Goal: Task Accomplishment & Management: Manage account settings

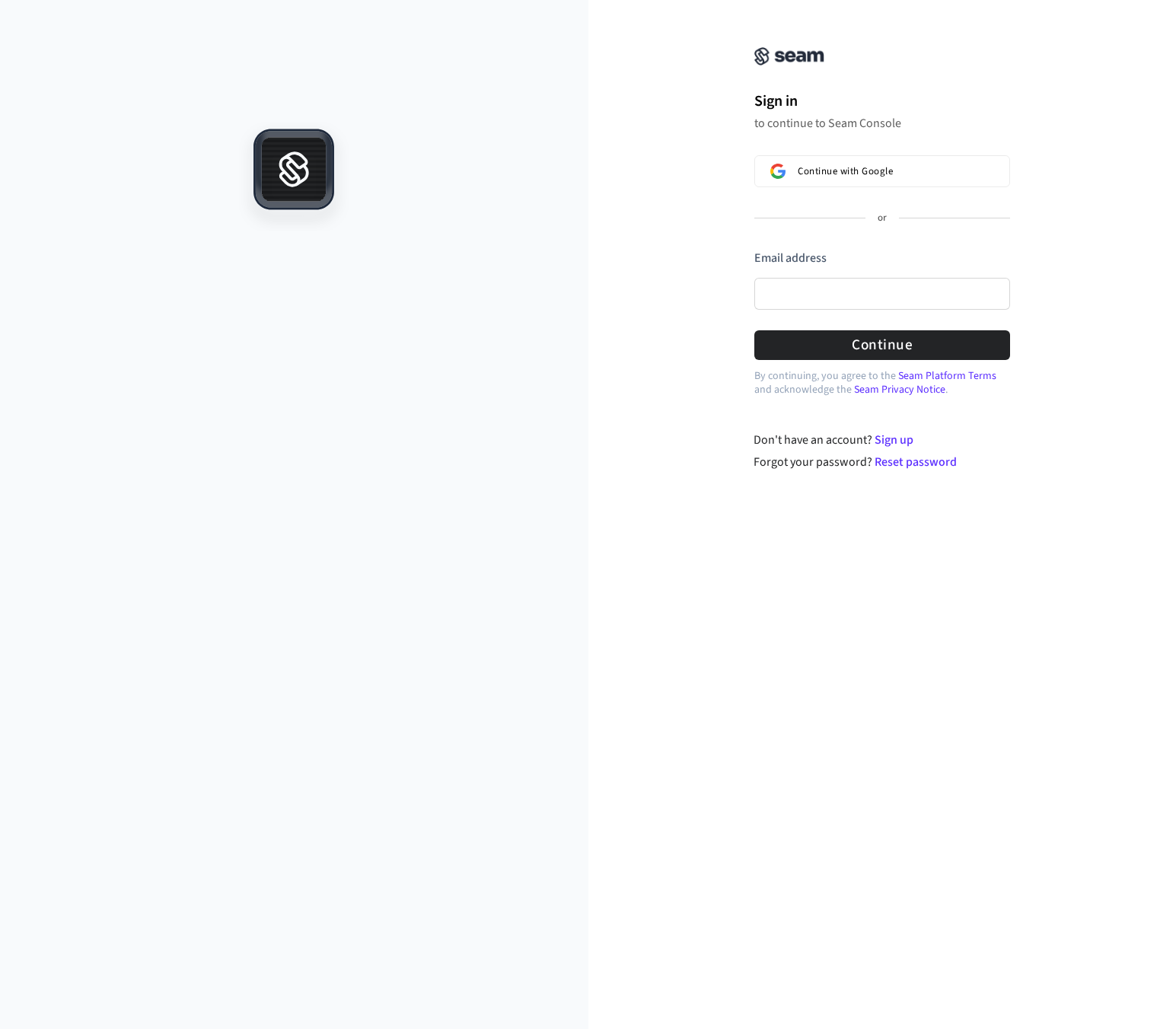
click at [1077, 237] on div "Sign in to continue to Seam Console Continue with Google or Email address Passw…" at bounding box center [883, 244] width 589 height 453
click at [838, 179] on button "Continue with Google" at bounding box center [882, 171] width 256 height 32
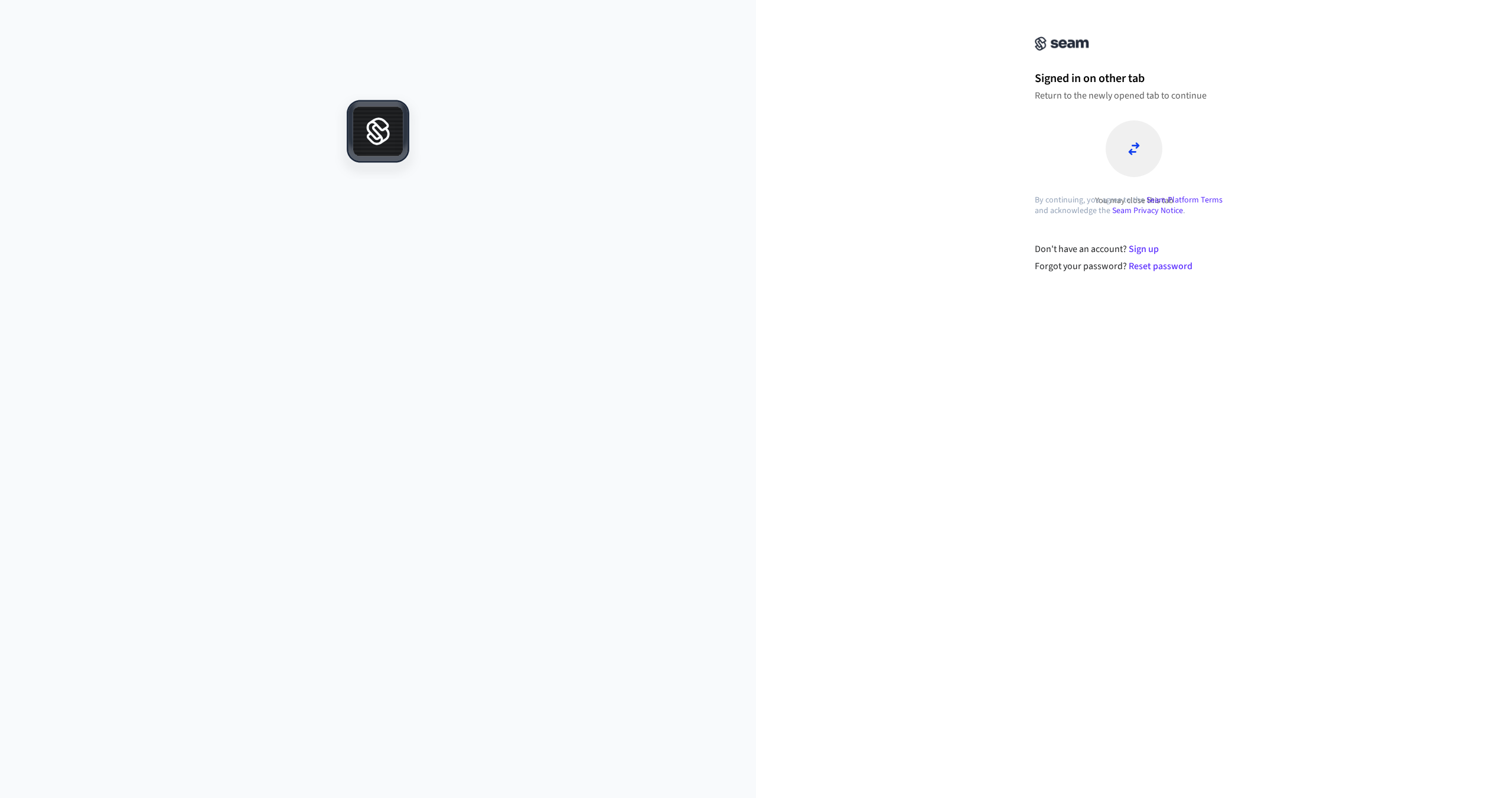
click at [1092, 87] on h1 "Signed in on other tab" at bounding box center [1133, 79] width 198 height 17
drag, startPoint x: 1159, startPoint y: 75, endPoint x: 1038, endPoint y: 77, distance: 121.0
click at [1038, 77] on h1 "Signed in on other tab" at bounding box center [1133, 79] width 198 height 17
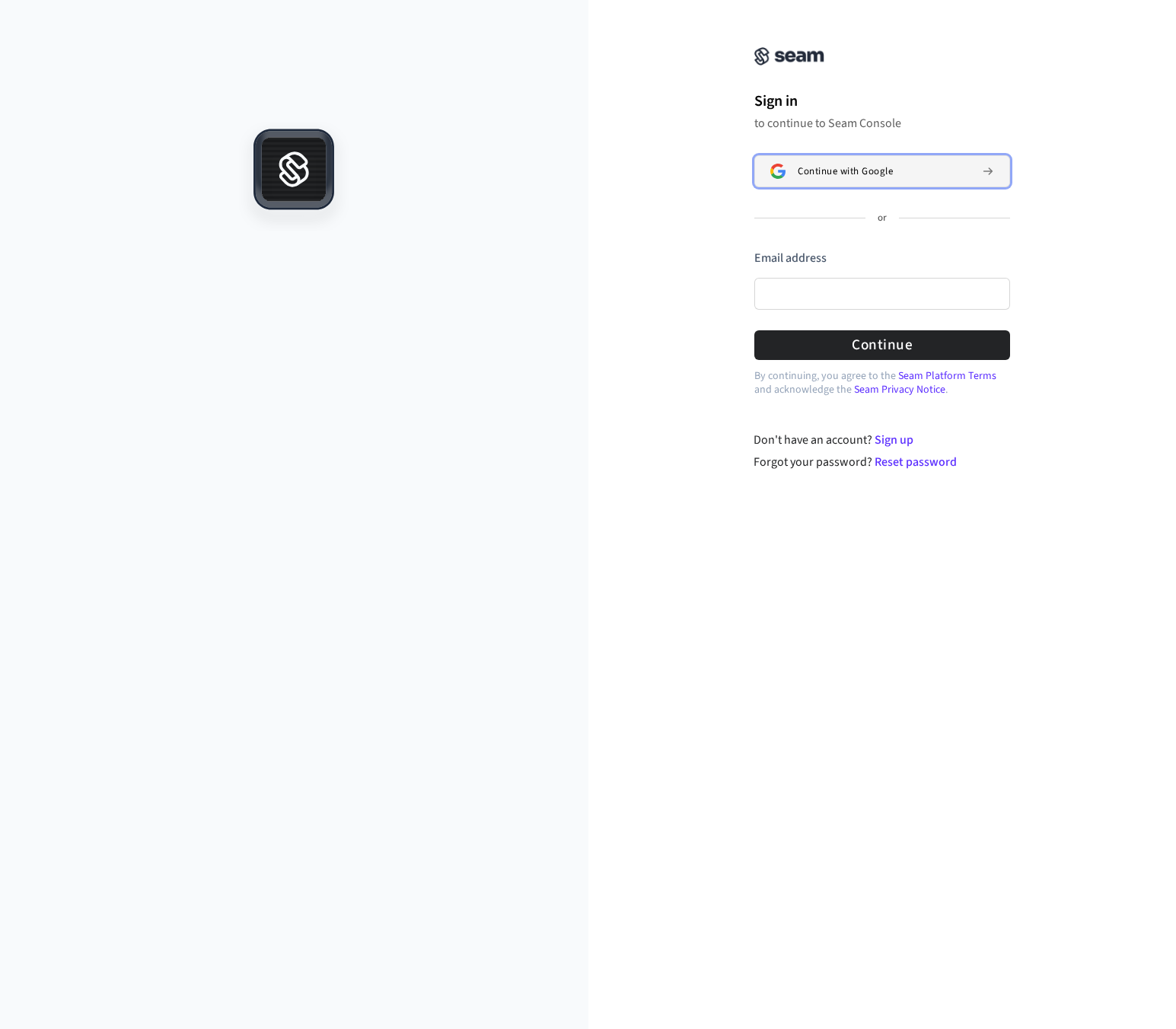
click at [813, 166] on span "Continue with Google" at bounding box center [846, 172] width 95 height 12
